Goal: Task Accomplishment & Management: Manage account settings

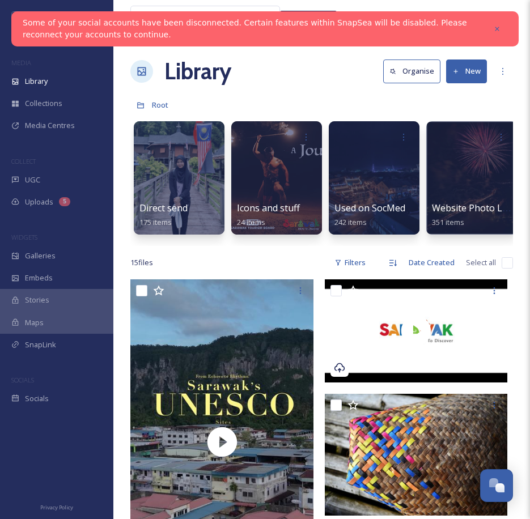
drag, startPoint x: 498, startPoint y: 27, endPoint x: 471, endPoint y: 1, distance: 37.7
click at [498, 27] on icon at bounding box center [497, 29] width 8 height 8
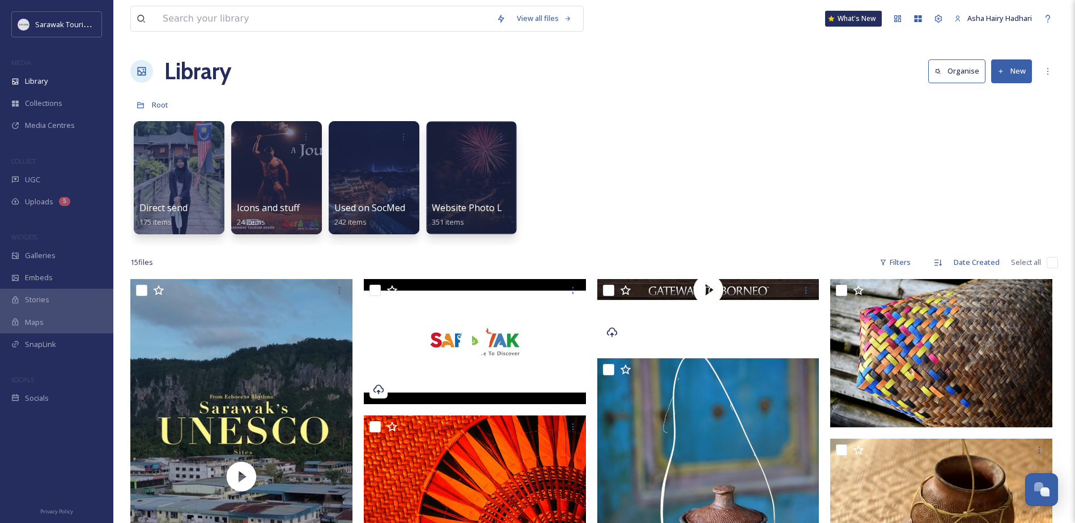
click at [538, 192] on div "Direct send 175 items Icons and stuff 24 items Used on SocMed 242 items Website…" at bounding box center [593, 181] width 927 height 130
click at [538, 13] on div "Team Settings" at bounding box center [938, 18] width 20 height 20
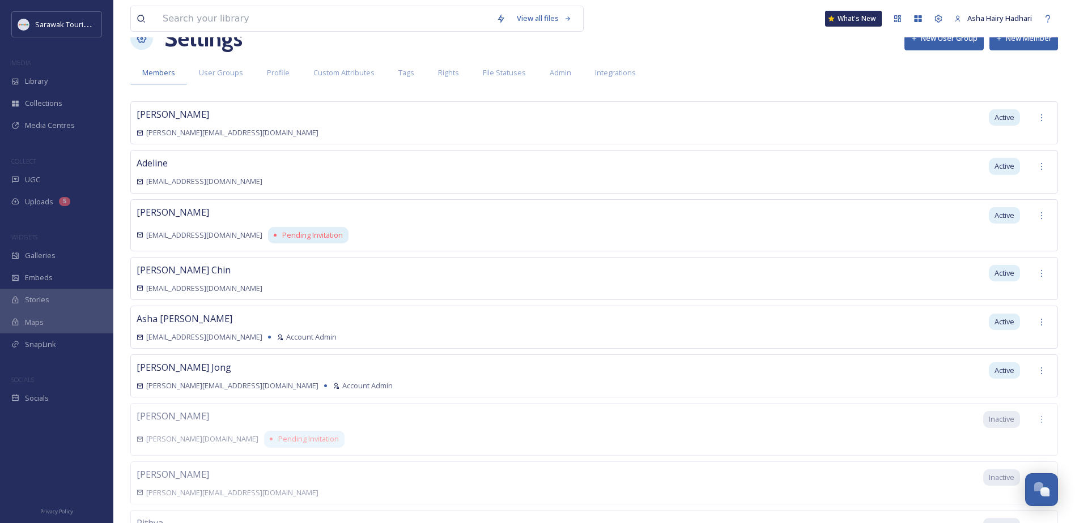
scroll to position [140, 0]
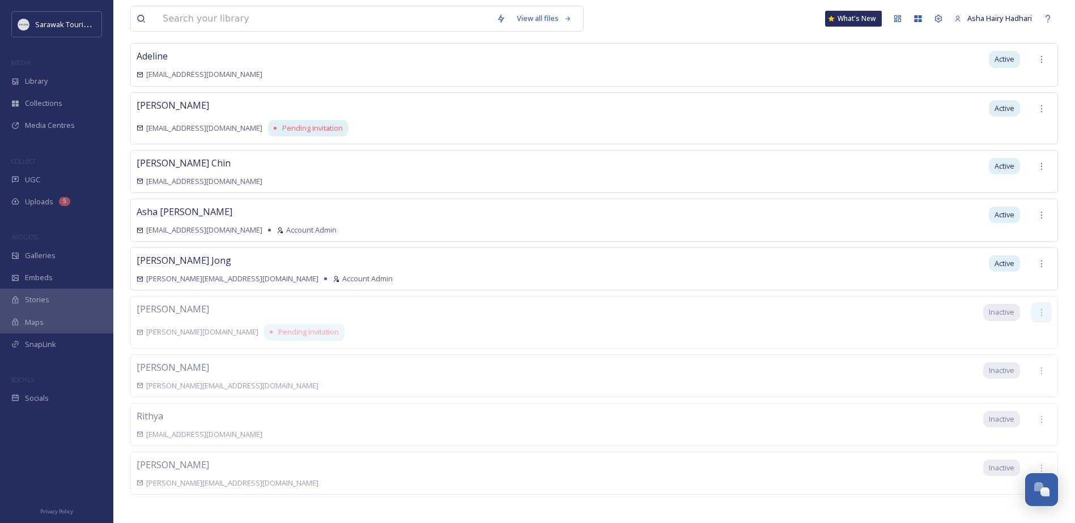
click at [538, 308] on icon at bounding box center [1041, 312] width 9 height 9
click at [538, 370] on div "Erika erika@sarawaktourism.com Inactive" at bounding box center [593, 376] width 927 height 43
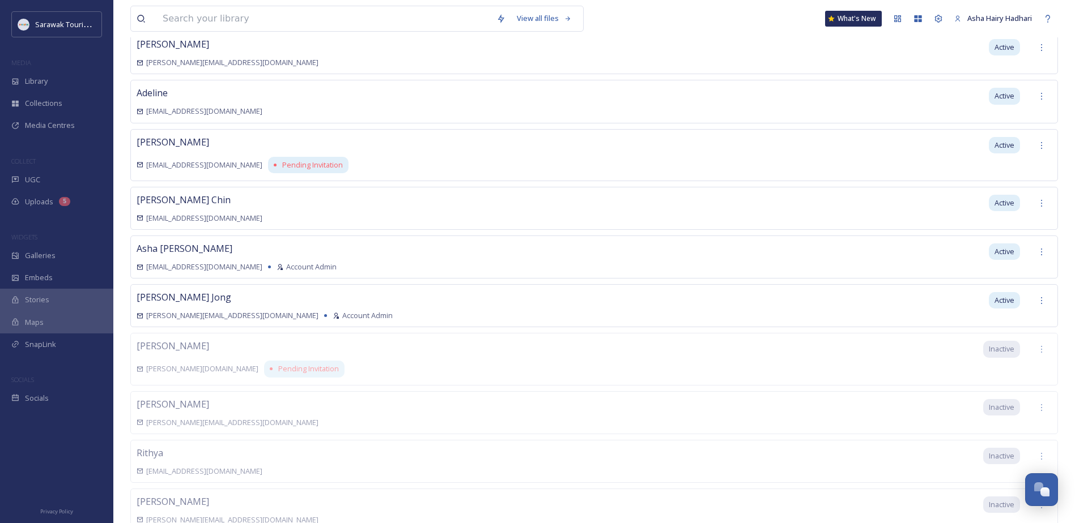
scroll to position [0, 0]
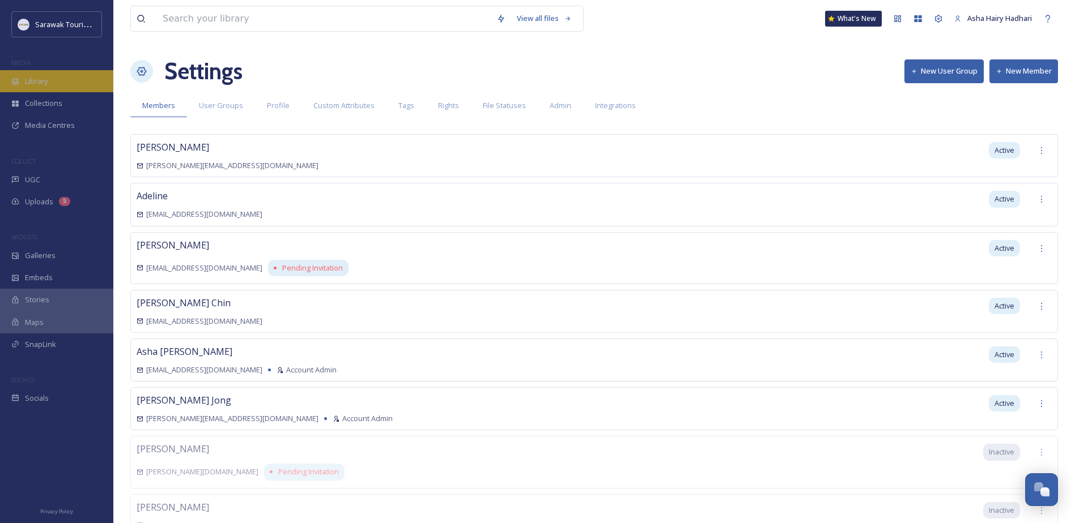
click at [63, 82] on div "Library" at bounding box center [56, 81] width 113 height 22
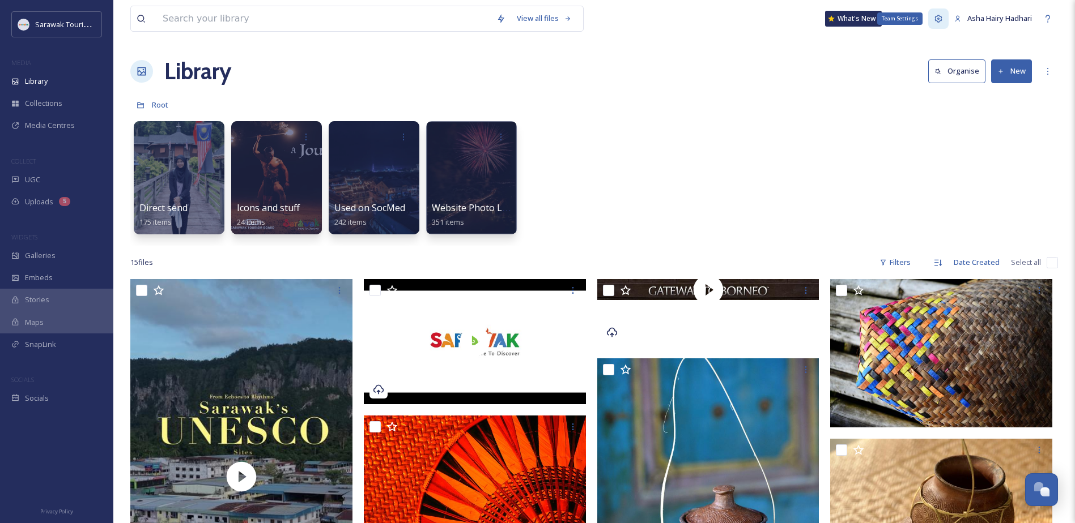
click at [538, 22] on icon at bounding box center [938, 18] width 9 height 9
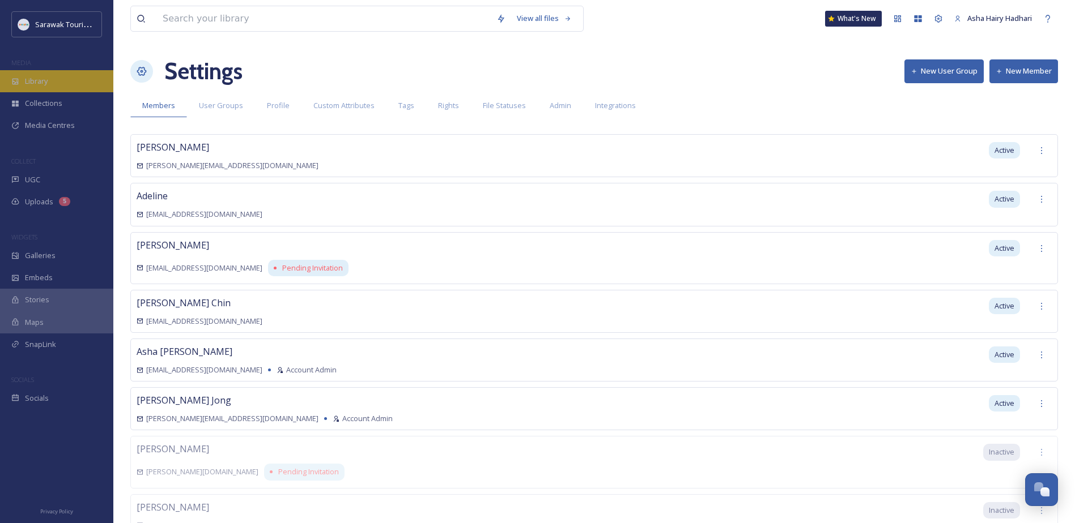
click at [67, 73] on div "Library" at bounding box center [56, 81] width 113 height 22
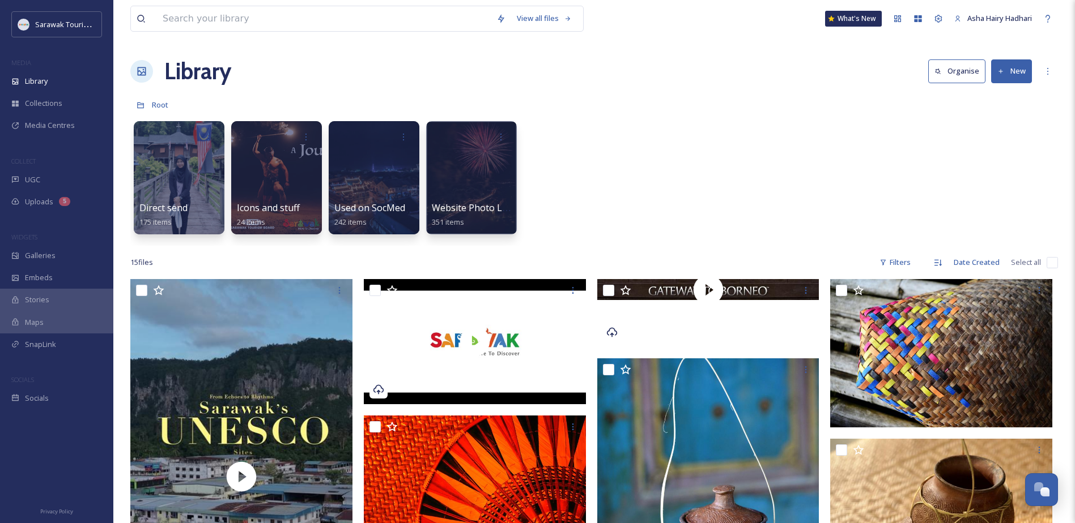
click at [538, 186] on div "Direct send 175 items Icons and stuff 24 items Used on SocMed 242 items Website…" at bounding box center [593, 181] width 927 height 130
click at [538, 133] on div "Direct send 175 items Icons and stuff 24 items Used on SocMed 242 items Website…" at bounding box center [593, 181] width 927 height 130
click at [538, 68] on icon at bounding box center [1047, 71] width 1 height 7
click at [538, 136] on div "Direct send 175 items Icons and stuff 24 items Used on SocMed 242 items Website…" at bounding box center [593, 181] width 927 height 130
click at [58, 117] on div "Media Centres" at bounding box center [56, 125] width 113 height 22
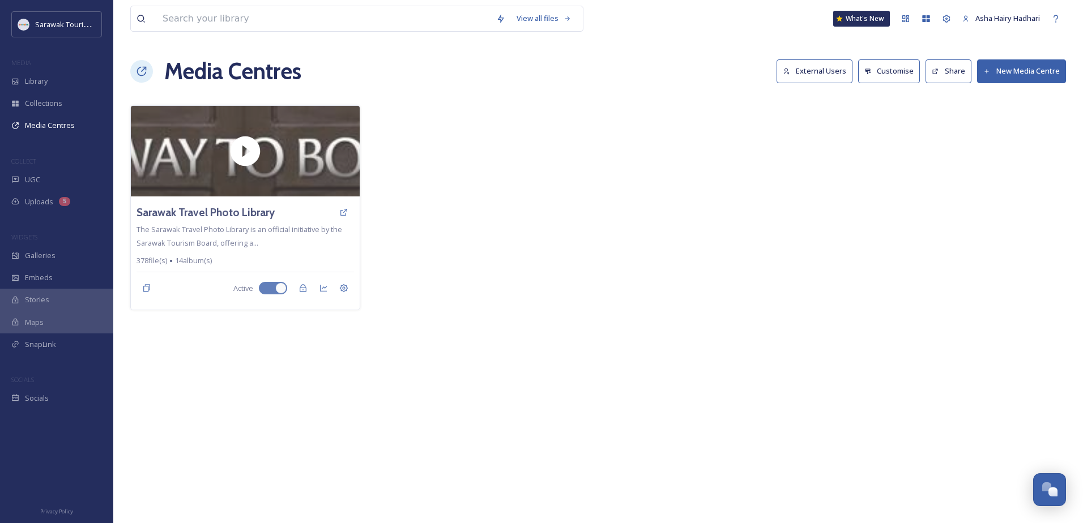
click at [538, 71] on button "External Users" at bounding box center [815, 70] width 76 height 23
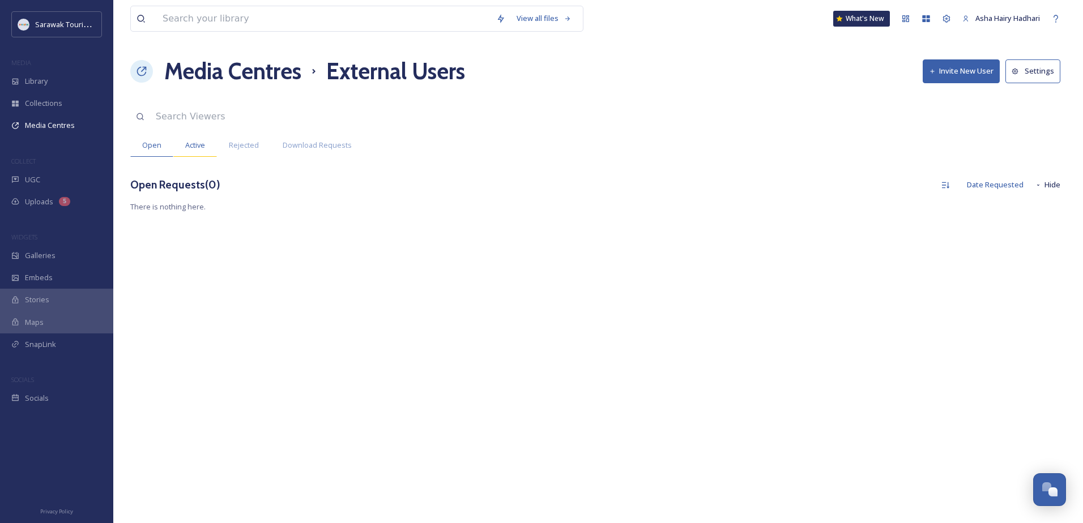
click at [199, 148] on span "Active" at bounding box center [195, 145] width 20 height 11
click at [340, 146] on span "Download Requests" at bounding box center [317, 145] width 69 height 11
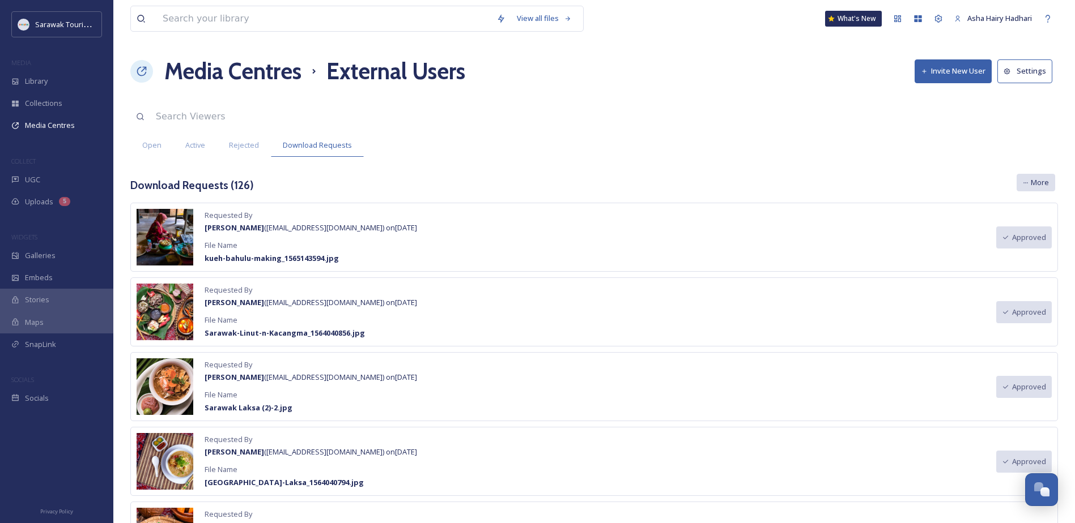
click at [538, 185] on span "More" at bounding box center [1039, 182] width 18 height 11
click at [538, 181] on div "Download Requests ( 126 ) All Requests Group By User Group By Media Centre More…" at bounding box center [593, 185] width 927 height 23
click at [538, 74] on button "Settings" at bounding box center [1024, 70] width 55 height 23
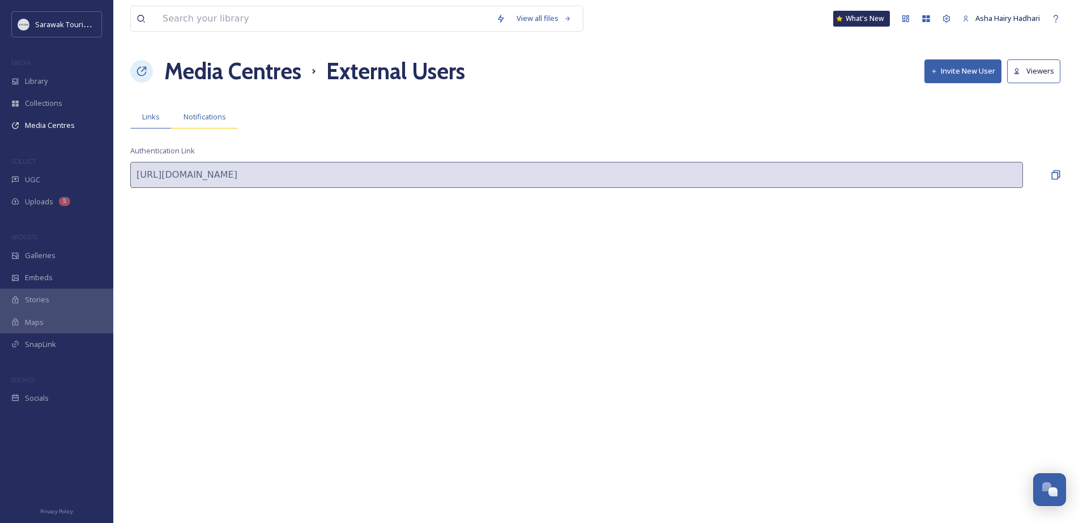
click at [201, 113] on span "Notifications" at bounding box center [205, 117] width 42 height 11
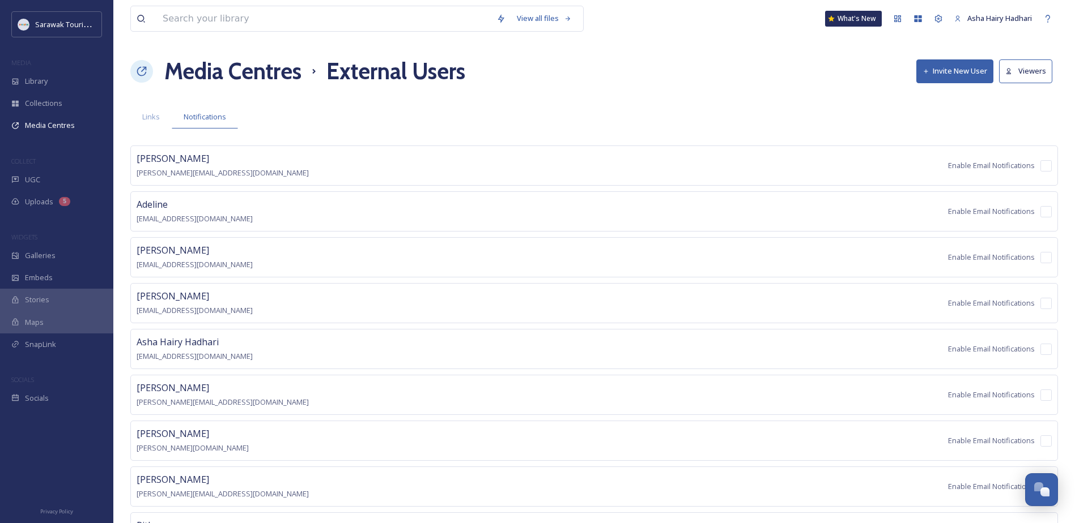
click at [538, 355] on div "Asha Hairy Hadhari asha@sarawaktourism.com Enable Email Notifications" at bounding box center [593, 349] width 927 height 40
click at [538, 351] on input "checkbox" at bounding box center [1045, 349] width 11 height 11
checkbox input "true"
click at [248, 95] on div "View all files What's New Asha Hairy Hadhari Media Centres External Users Invit…" at bounding box center [593, 316] width 961 height 633
click at [50, 82] on div "Library" at bounding box center [56, 81] width 113 height 22
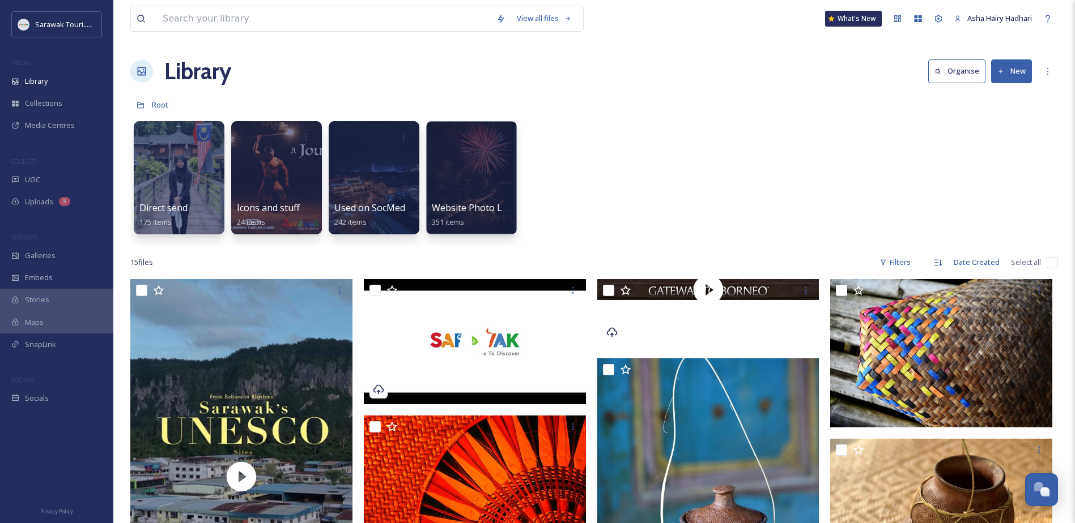
click at [538, 241] on div "Direct send 175 items Icons and stuff 24 items Used on SocMed 242 items Website…" at bounding box center [593, 181] width 927 height 130
drag, startPoint x: 685, startPoint y: 131, endPoint x: 680, endPoint y: 152, distance: 21.0
click at [538, 134] on div "Direct send 175 items Icons and stuff 24 items Used on SocMed 242 items Website…" at bounding box center [593, 181] width 927 height 130
click at [538, 169] on div "Direct send 175 items Icons and stuff 24 items Used on SocMed 242 items Website…" at bounding box center [593, 181] width 927 height 130
click at [54, 98] on span "Collections" at bounding box center [43, 103] width 37 height 11
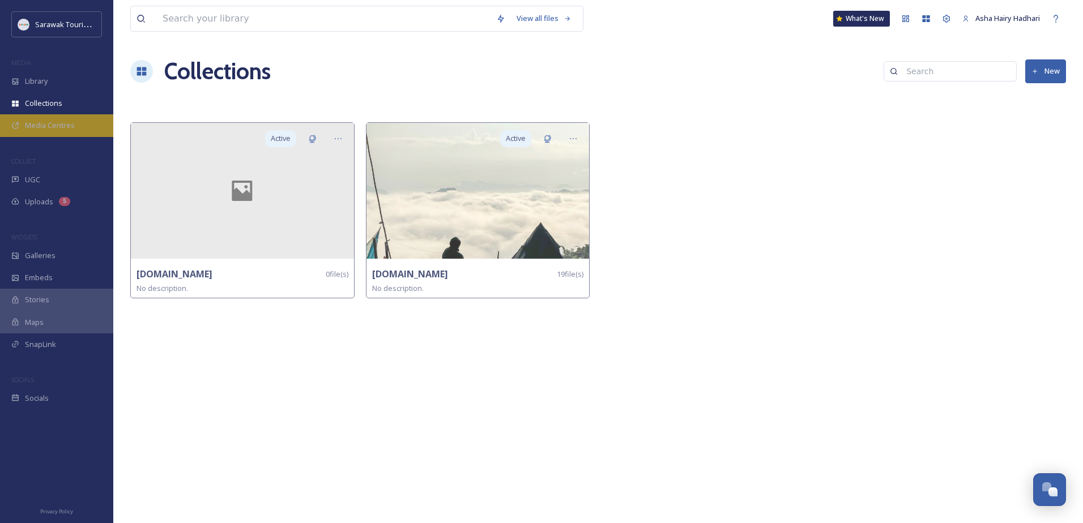
click at [29, 119] on div "Media Centres" at bounding box center [56, 125] width 113 height 22
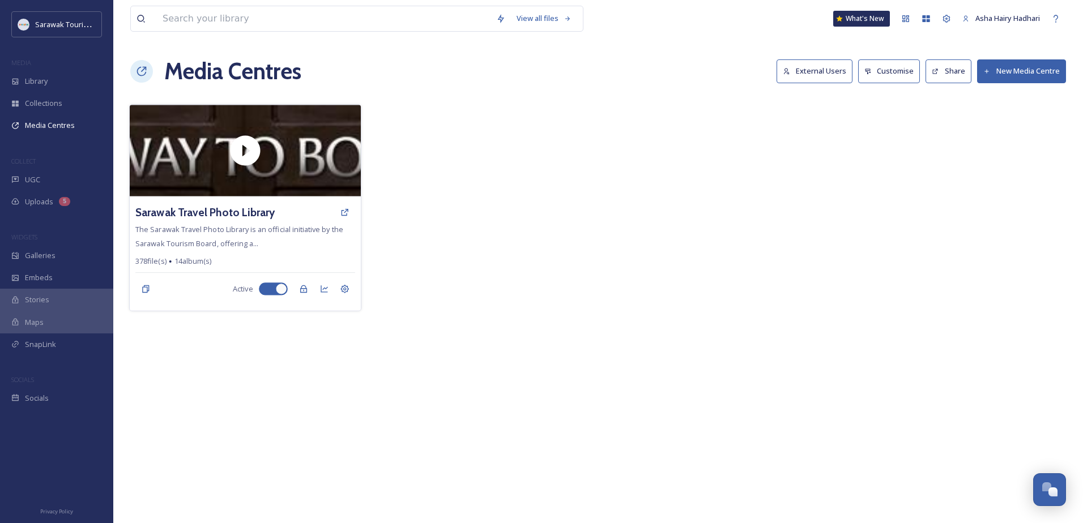
click at [291, 206] on div "Sarawak Travel Photo Library" at bounding box center [244, 212] width 219 height 20
click at [340, 214] on icon at bounding box center [344, 212] width 9 height 9
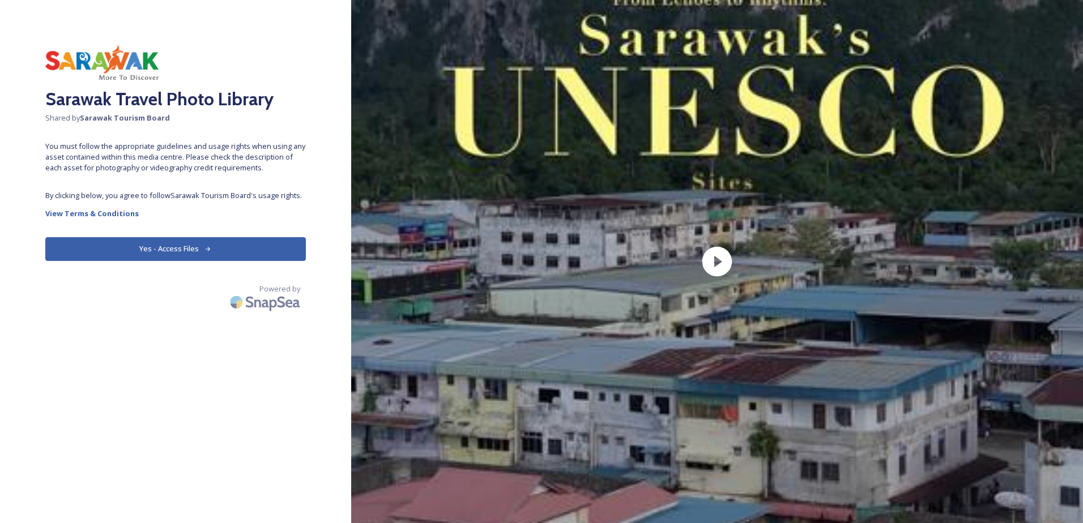
click at [215, 258] on button "Yes - Access Files" at bounding box center [175, 248] width 261 height 23
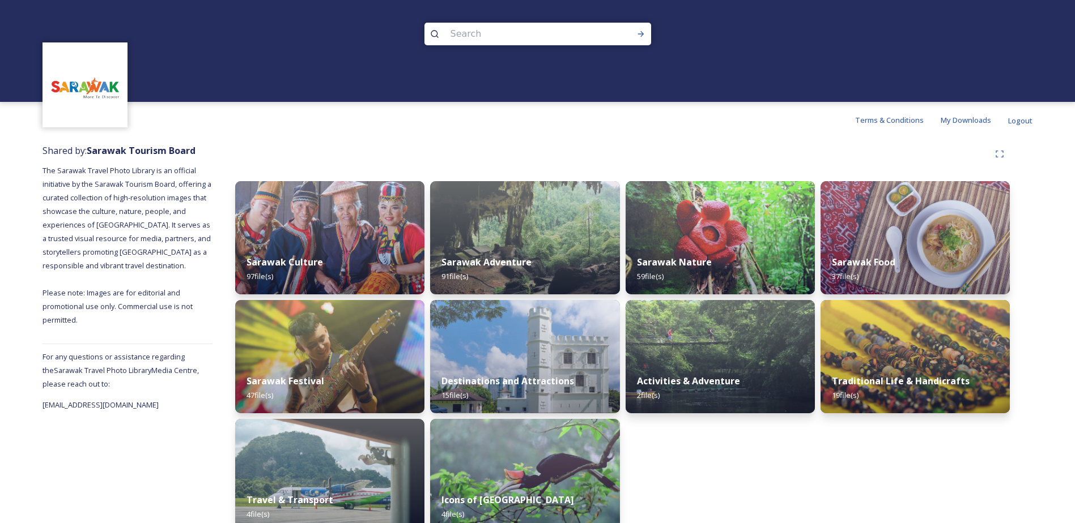
drag, startPoint x: 831, startPoint y: 150, endPoint x: 827, endPoint y: 155, distance: 6.6
click at [831, 150] on div at bounding box center [622, 154] width 774 height 20
